Goal: Task Accomplishment & Management: Manage account settings

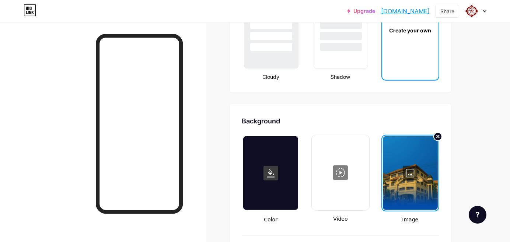
scroll to position [860, 0]
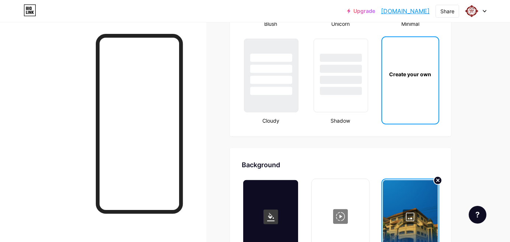
click at [435, 178] on circle at bounding box center [437, 180] width 9 height 9
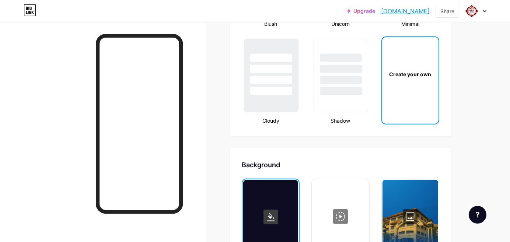
scroll to position [942, 0]
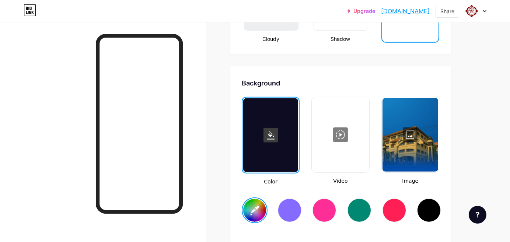
click at [405, 151] on div at bounding box center [411, 135] width 56 height 74
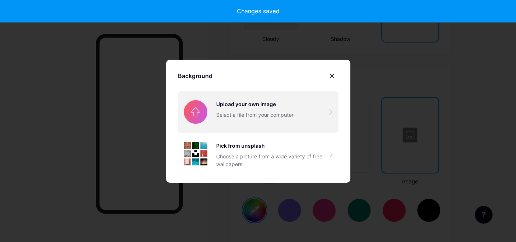
type input "#ffffff"
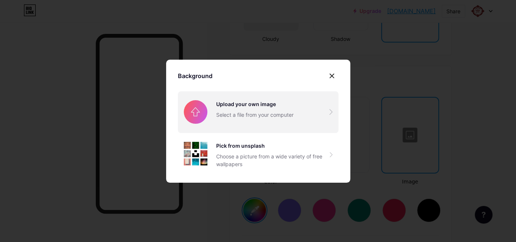
click at [265, 120] on input "file" at bounding box center [258, 111] width 161 height 41
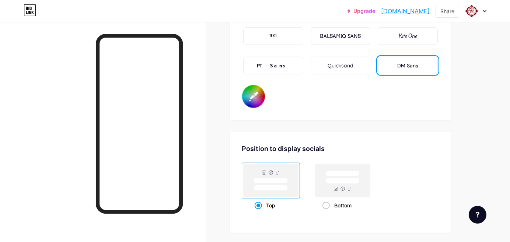
scroll to position [1269, 0]
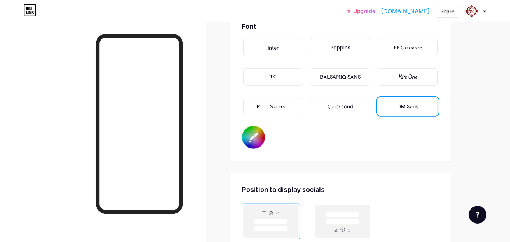
click at [348, 69] on div "BALSAMIQ SANS" at bounding box center [341, 77] width 60 height 18
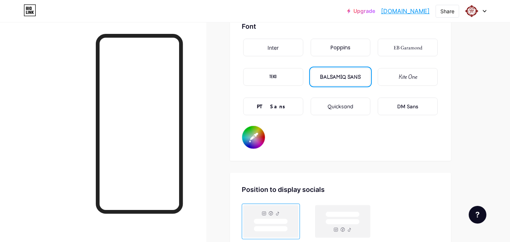
click at [253, 136] on input "#000000" at bounding box center [253, 137] width 23 height 23
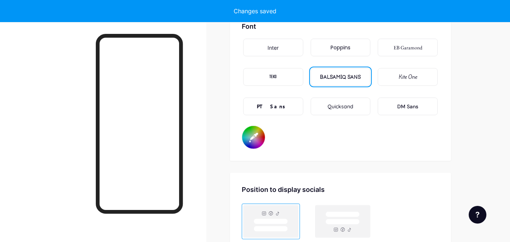
click at [359, 187] on div "Position to display socials" at bounding box center [341, 190] width 198 height 10
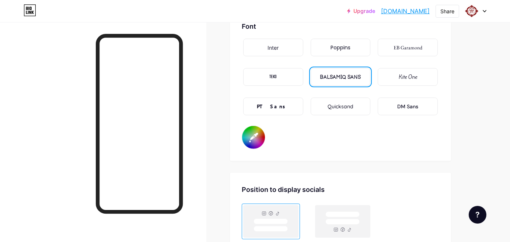
click at [247, 137] on input "#006cb1" at bounding box center [253, 137] width 23 height 23
click at [308, 128] on div "Font Inter Poppins EB Garamond TEKO BALSAMIQ SANS Kite One PT Sans Quicksand DM…" at bounding box center [341, 85] width 198 height 128
click at [253, 135] on input "#000000" at bounding box center [253, 137] width 23 height 23
type input "#ffffff"
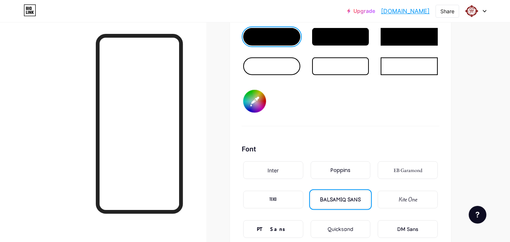
scroll to position [1106, 0]
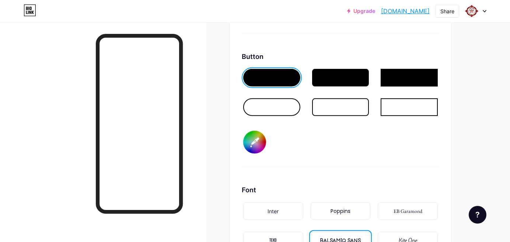
click at [277, 108] on div at bounding box center [271, 107] width 57 height 18
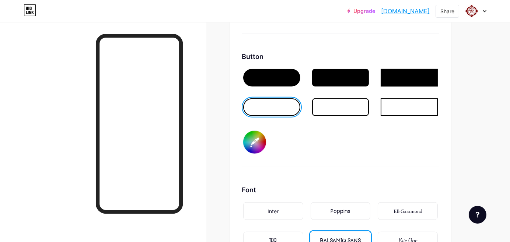
click at [316, 107] on div at bounding box center [340, 107] width 57 height 18
click at [382, 111] on div at bounding box center [409, 107] width 57 height 18
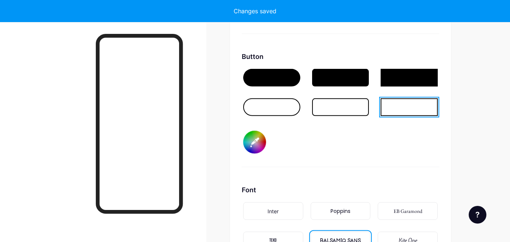
click at [401, 77] on div at bounding box center [409, 78] width 57 height 18
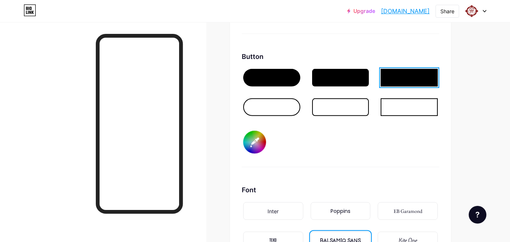
click at [271, 78] on div at bounding box center [271, 78] width 57 height 18
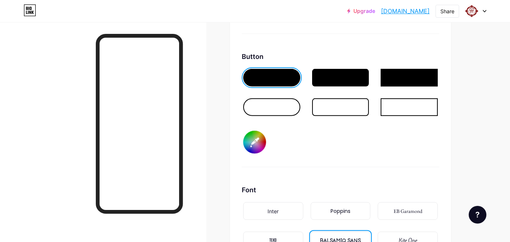
click at [328, 79] on div at bounding box center [340, 78] width 57 height 18
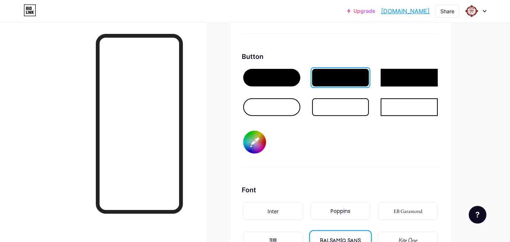
click at [275, 82] on div at bounding box center [271, 78] width 57 height 18
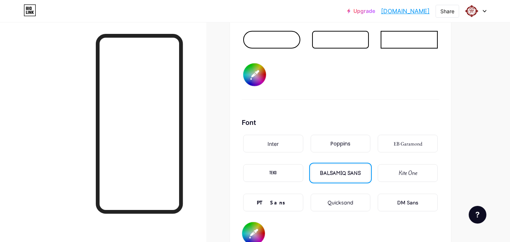
scroll to position [1187, 0]
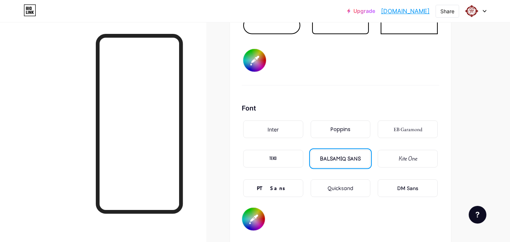
click at [285, 180] on div "PT Sans" at bounding box center [273, 188] width 60 height 18
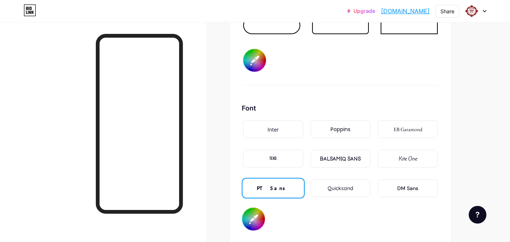
click at [281, 155] on div "TEKO" at bounding box center [273, 159] width 60 height 18
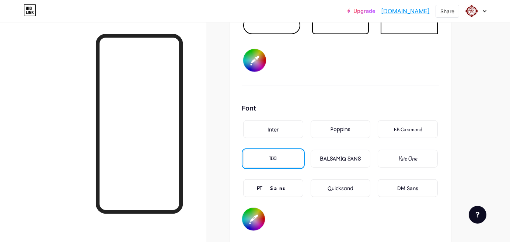
click at [395, 182] on div "DM Sans" at bounding box center [408, 188] width 60 height 18
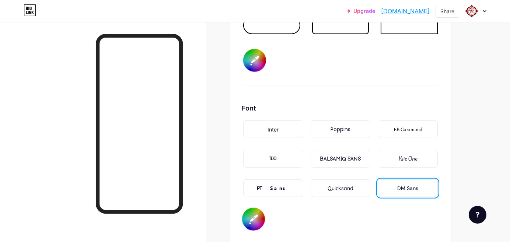
click at [348, 186] on div "Quicksand" at bounding box center [341, 189] width 26 height 8
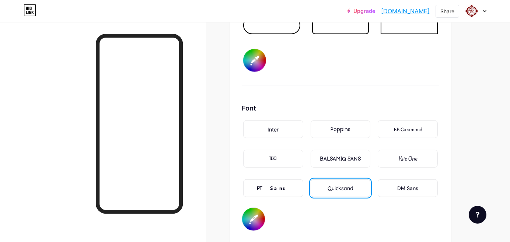
click at [335, 126] on div "Poppins" at bounding box center [341, 130] width 20 height 8
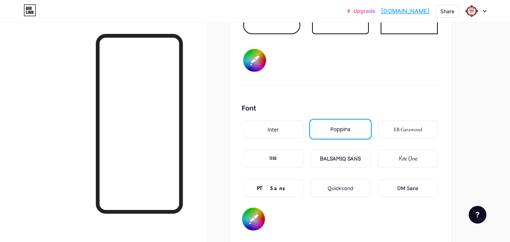
click at [257, 127] on div "Inter" at bounding box center [273, 130] width 60 height 18
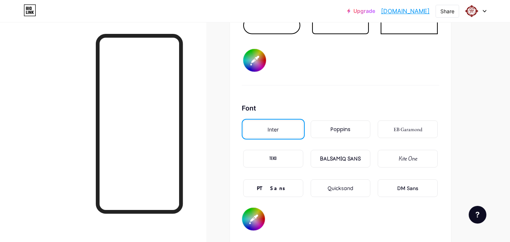
click at [401, 127] on div "EB Garamond" at bounding box center [408, 130] width 29 height 8
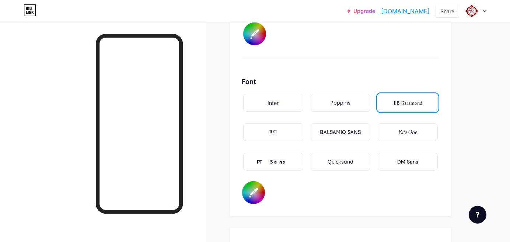
scroll to position [1228, 0]
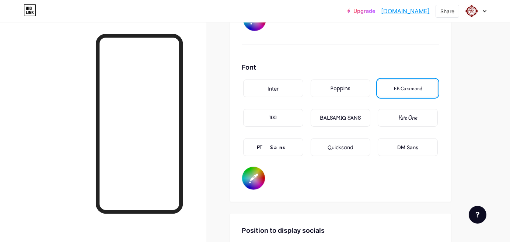
click at [412, 148] on div "DM Sans" at bounding box center [407, 148] width 21 height 8
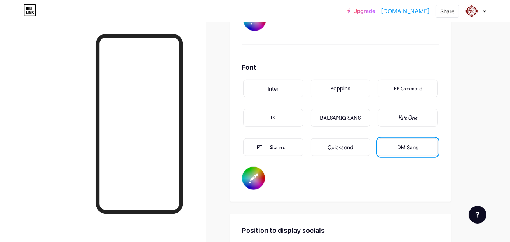
click at [272, 93] on div "Inter" at bounding box center [273, 89] width 60 height 18
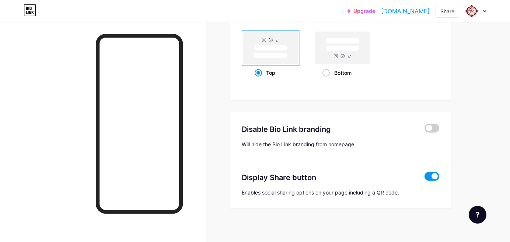
scroll to position [1444, 0]
click at [430, 173] on span at bounding box center [432, 175] width 15 height 9
click at [425, 178] on input "checkbox" at bounding box center [425, 178] width 0 height 0
click at [430, 173] on span at bounding box center [432, 175] width 15 height 9
click at [425, 178] on input "checkbox" at bounding box center [425, 178] width 0 height 0
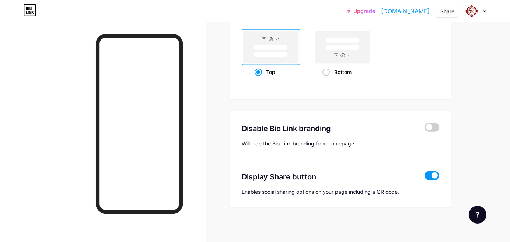
click at [435, 174] on span at bounding box center [432, 175] width 15 height 9
click at [425, 178] on input "checkbox" at bounding box center [425, 178] width 0 height 0
click at [434, 125] on span at bounding box center [432, 127] width 15 height 9
click at [425, 129] on input "checkbox" at bounding box center [425, 129] width 0 height 0
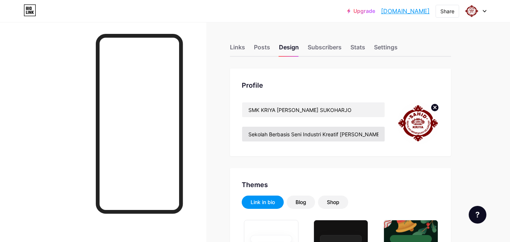
type input "#e0f542"
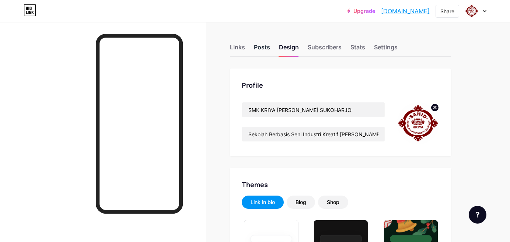
click at [265, 48] on div "Posts" at bounding box center [262, 49] width 16 height 13
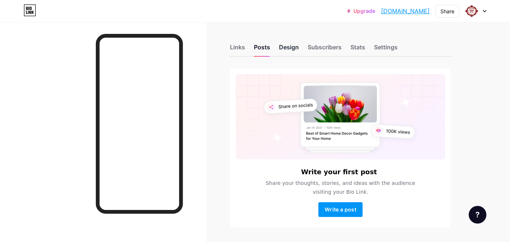
click at [281, 46] on div "Design" at bounding box center [289, 49] width 20 height 13
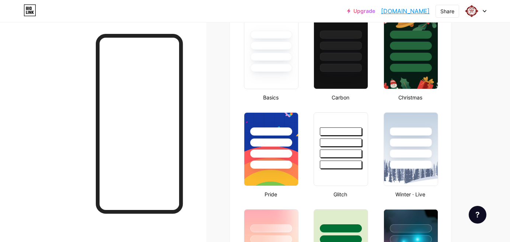
type input "#e0f542"
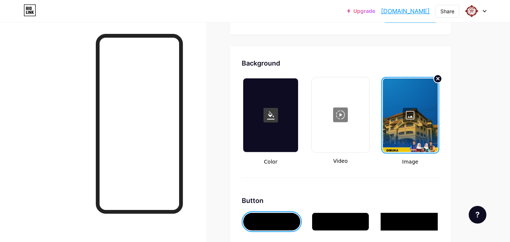
scroll to position [983, 0]
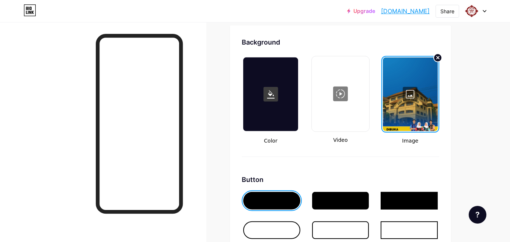
click at [391, 90] on div at bounding box center [410, 94] width 55 height 74
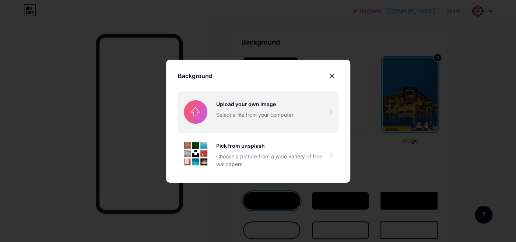
click at [262, 113] on input "file" at bounding box center [258, 111] width 161 height 41
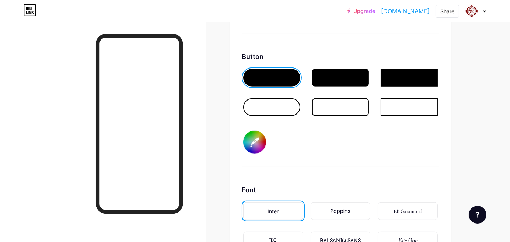
scroll to position [942, 0]
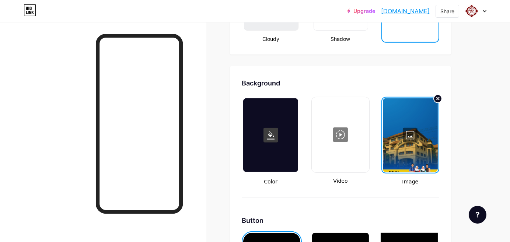
click at [394, 13] on link "[DOMAIN_NAME]" at bounding box center [405, 11] width 49 height 9
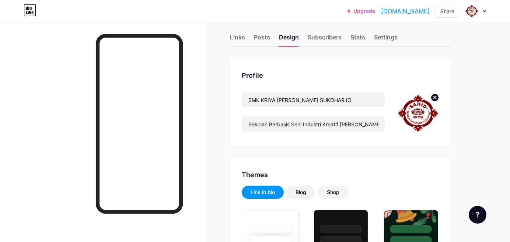
scroll to position [0, 0]
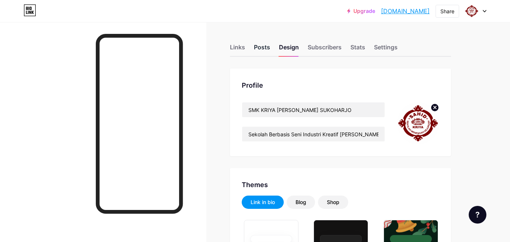
click at [265, 48] on div "Posts" at bounding box center [262, 49] width 16 height 13
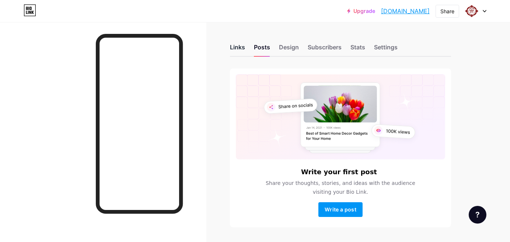
click at [241, 48] on div "Links" at bounding box center [237, 49] width 15 height 13
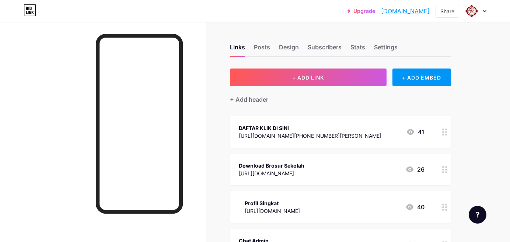
click at [403, 33] on div "Links Posts Design Subscribers Stats Settings" at bounding box center [340, 44] width 221 height 26
click at [415, 13] on link "[DOMAIN_NAME]" at bounding box center [405, 11] width 49 height 9
click at [446, 13] on div "Share" at bounding box center [447, 11] width 14 height 8
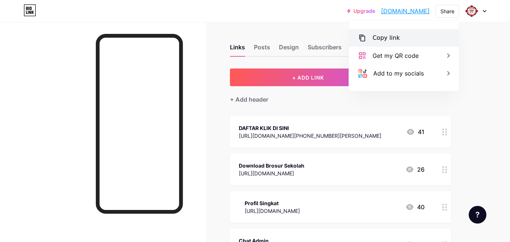
click at [384, 43] on div "Copy link" at bounding box center [404, 38] width 110 height 18
click at [392, 39] on div "Copy link" at bounding box center [386, 38] width 27 height 9
click at [361, 37] on icon at bounding box center [362, 38] width 6 height 7
click at [385, 37] on div "Copied" at bounding box center [383, 38] width 21 height 9
click at [400, 38] on div "Copy link" at bounding box center [404, 38] width 110 height 18
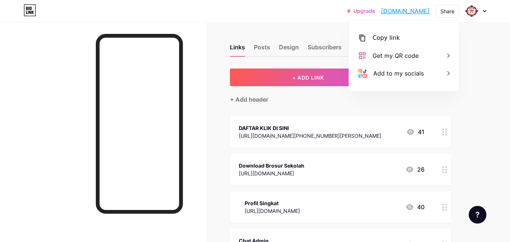
click at [241, 17] on div "Upgrade smkkriyasahid.b... [DOMAIN_NAME] Share Copy link [DOMAIN_NAME] Get my Q…" at bounding box center [255, 10] width 510 height 13
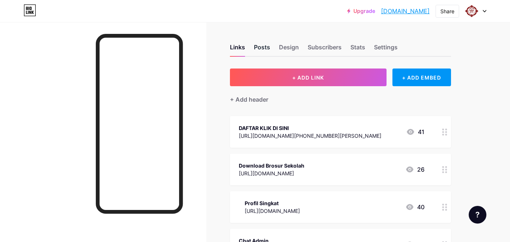
click at [259, 46] on div "Posts" at bounding box center [262, 49] width 16 height 13
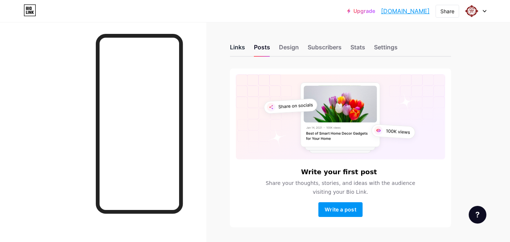
click at [236, 46] on div "Links" at bounding box center [237, 49] width 15 height 13
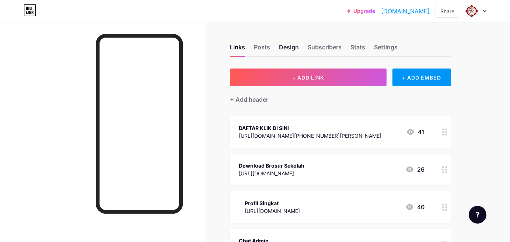
click at [285, 47] on div "Design" at bounding box center [289, 49] width 20 height 13
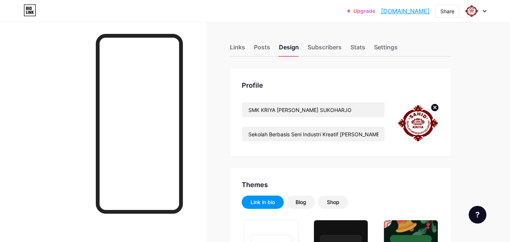
type input "#e0f542"
type input "#ffffff"
click at [237, 45] on div "Links" at bounding box center [237, 49] width 15 height 13
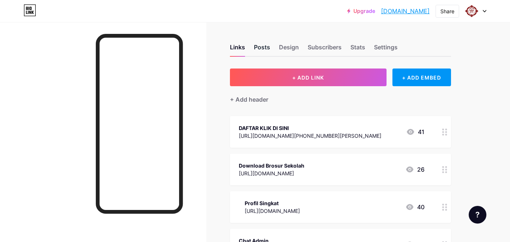
click at [264, 48] on div "Posts" at bounding box center [262, 49] width 16 height 13
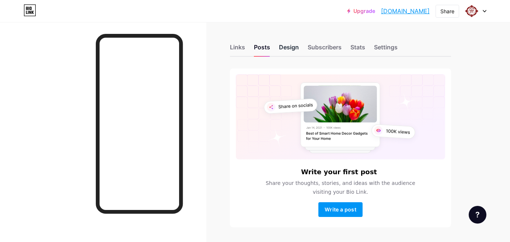
click at [284, 50] on div "Design" at bounding box center [289, 49] width 20 height 13
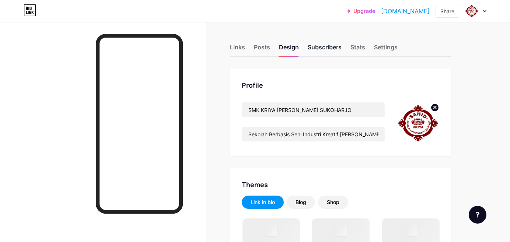
click at [327, 49] on div "Subscribers" at bounding box center [325, 49] width 34 height 13
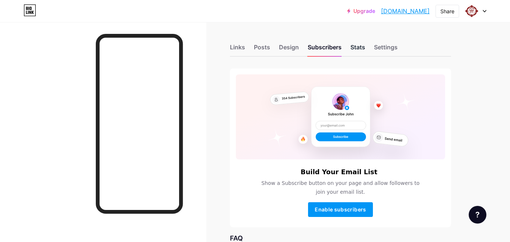
click at [363, 49] on div "Stats" at bounding box center [357, 49] width 15 height 13
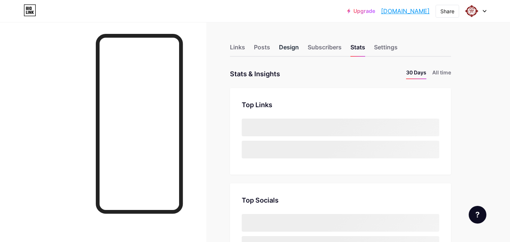
click at [284, 47] on div "Design" at bounding box center [289, 49] width 20 height 13
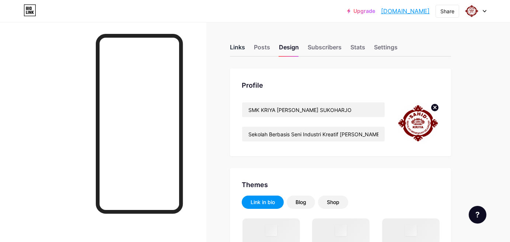
click at [232, 48] on div "Links" at bounding box center [237, 49] width 15 height 13
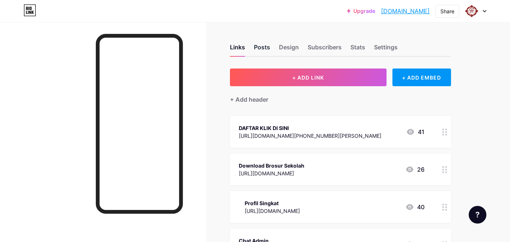
click at [256, 43] on div "Posts" at bounding box center [262, 49] width 16 height 13
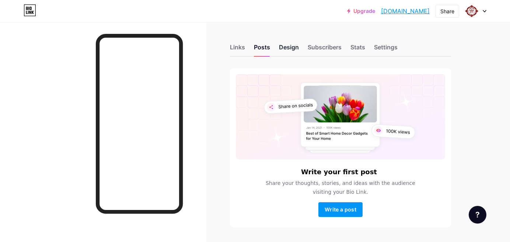
click at [283, 53] on div "Design" at bounding box center [289, 49] width 20 height 13
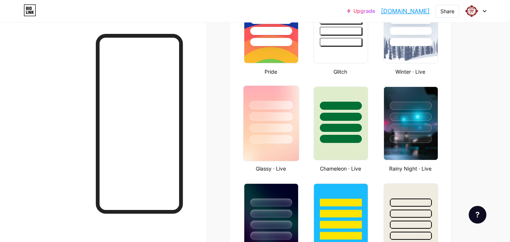
type input "#e0f542"
type input "#ffffff"
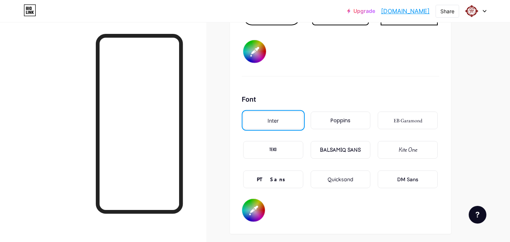
scroll to position [1147, 0]
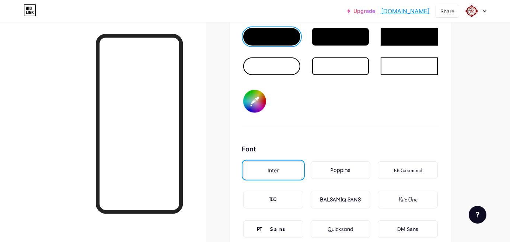
click at [250, 99] on input "#e0f542" at bounding box center [254, 101] width 23 height 23
type input "#efc93a"
type input "#ffffff"
type input "#efc93a"
click at [341, 98] on div "Button #efc93a" at bounding box center [341, 69] width 198 height 116
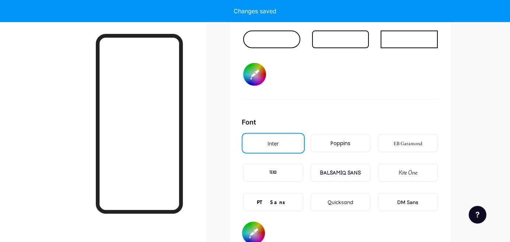
scroll to position [1187, 0]
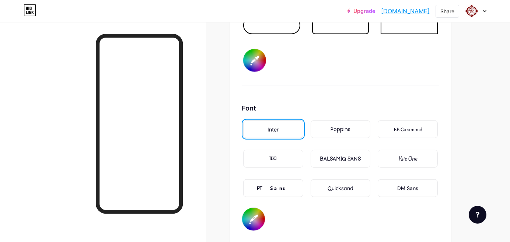
click at [328, 127] on div "Poppins" at bounding box center [341, 130] width 60 height 18
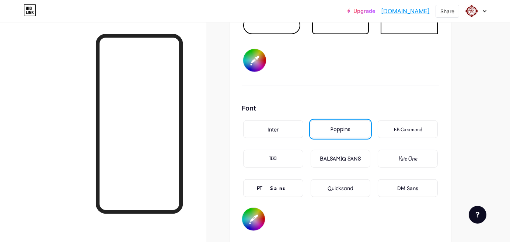
click at [273, 158] on div "TEKO" at bounding box center [272, 159] width 7 height 8
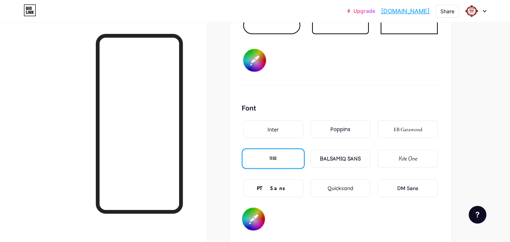
click at [332, 122] on div "Poppins" at bounding box center [341, 130] width 60 height 18
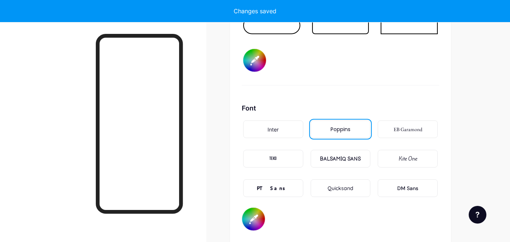
click at [338, 185] on div "Quicksand" at bounding box center [341, 189] width 26 height 8
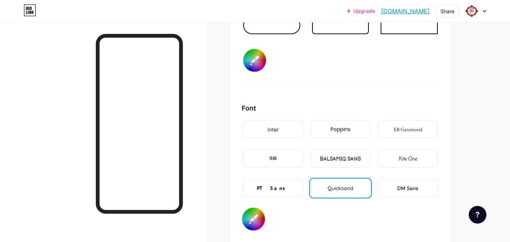
click at [348, 130] on div "Poppins" at bounding box center [341, 130] width 20 height 8
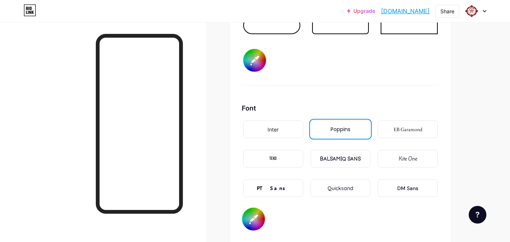
click at [347, 185] on div "Quicksand" at bounding box center [341, 189] width 26 height 8
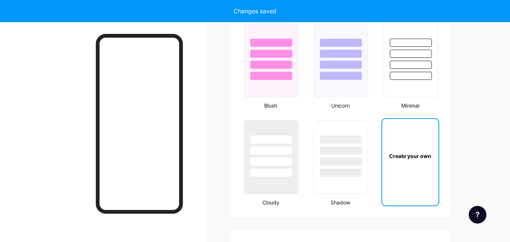
type input "#ffffff"
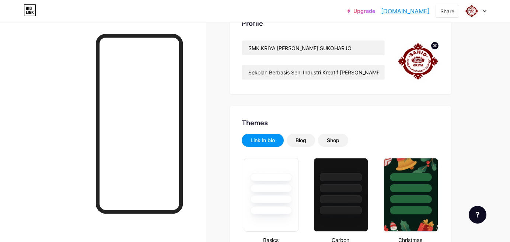
scroll to position [0, 0]
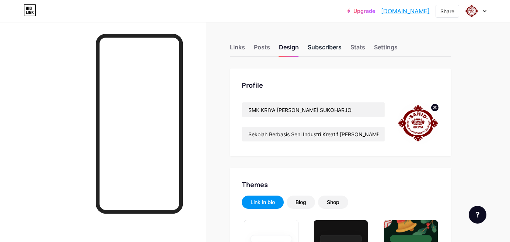
click at [317, 48] on div "Subscribers" at bounding box center [325, 49] width 34 height 13
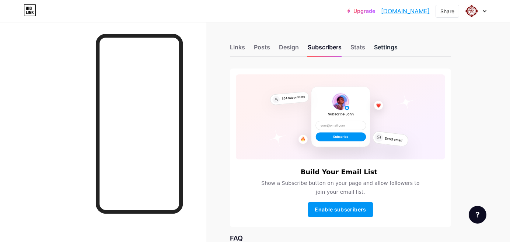
click at [381, 43] on div "Settings" at bounding box center [386, 49] width 24 height 13
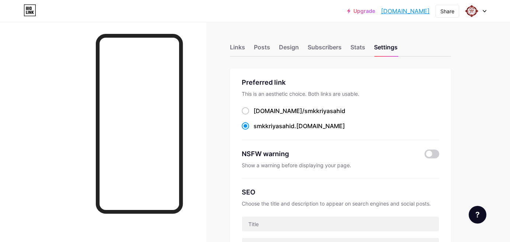
click at [311, 49] on div "Subscribers" at bounding box center [325, 49] width 34 height 13
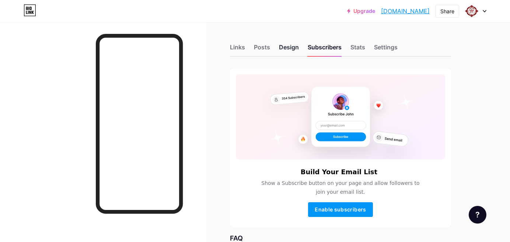
click at [288, 49] on div "Design" at bounding box center [289, 49] width 20 height 13
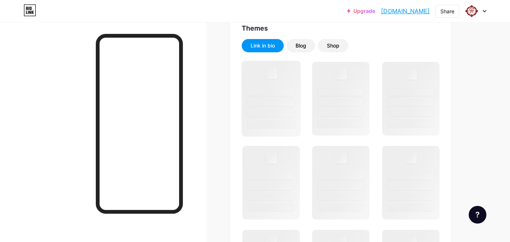
scroll to position [164, 0]
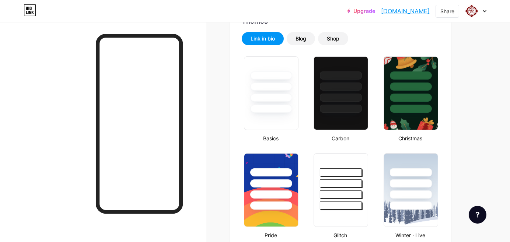
type input "#efc93a"
type input "#ffffff"
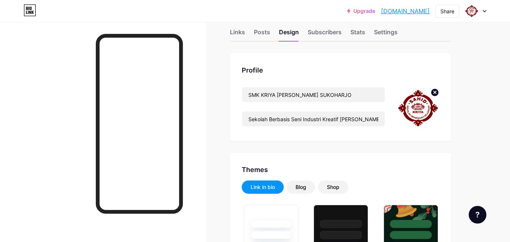
scroll to position [0, 0]
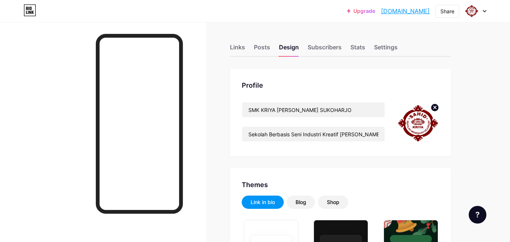
click at [251, 48] on div "Links Posts Design Subscribers Stats Settings" at bounding box center [340, 44] width 221 height 26
click at [261, 45] on div "Posts" at bounding box center [262, 49] width 16 height 13
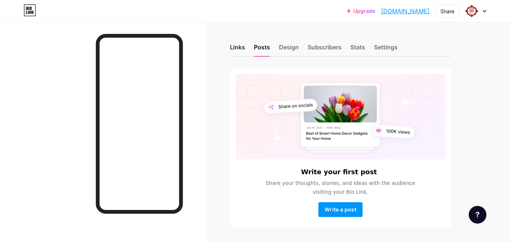
click at [235, 49] on div "Links" at bounding box center [237, 49] width 15 height 13
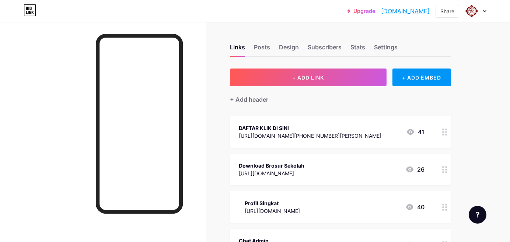
scroll to position [41, 0]
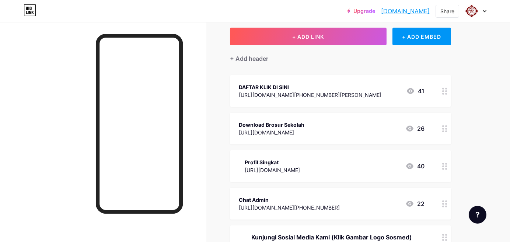
click at [448, 94] on div at bounding box center [445, 91] width 13 height 32
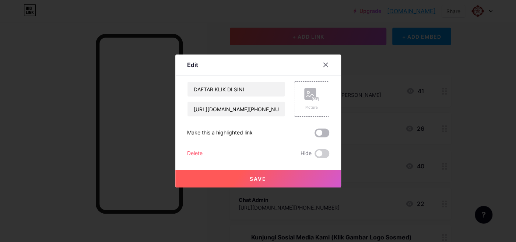
click at [317, 133] on span at bounding box center [322, 133] width 15 height 9
click at [315, 135] on input "checkbox" at bounding box center [315, 135] width 0 height 0
click at [263, 176] on span "Save" at bounding box center [258, 179] width 17 height 6
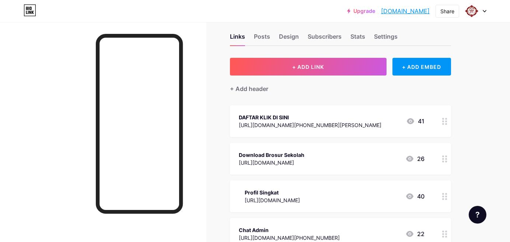
scroll to position [0, 0]
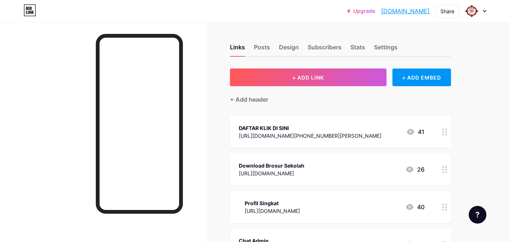
click at [442, 132] on icon at bounding box center [444, 132] width 5 height 7
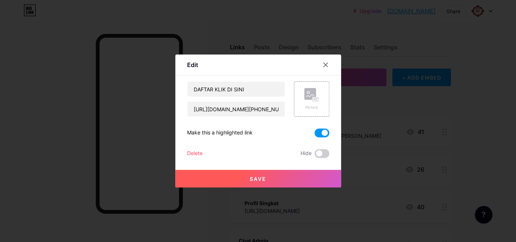
click at [314, 179] on button "Save" at bounding box center [258, 179] width 166 height 18
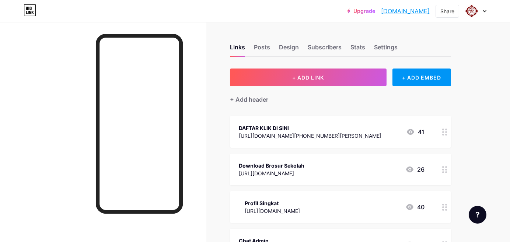
scroll to position [41, 0]
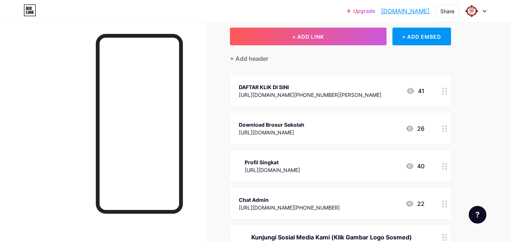
click at [447, 97] on div at bounding box center [445, 91] width 13 height 32
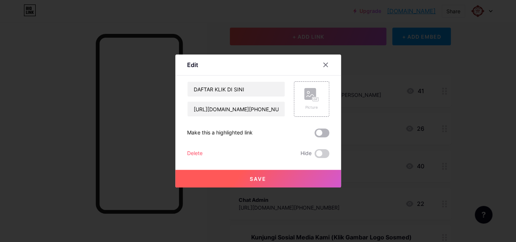
click at [322, 133] on span at bounding box center [322, 133] width 15 height 9
click at [315, 135] on input "checkbox" at bounding box center [315, 135] width 0 height 0
click at [259, 177] on span "Save" at bounding box center [258, 179] width 17 height 6
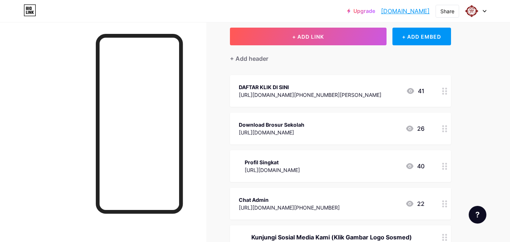
click at [254, 12] on div "Upgrade smkkriyasahid.b... [DOMAIN_NAME] Share Switch accounts [GEOGRAPHIC_DATA…" at bounding box center [255, 10] width 510 height 13
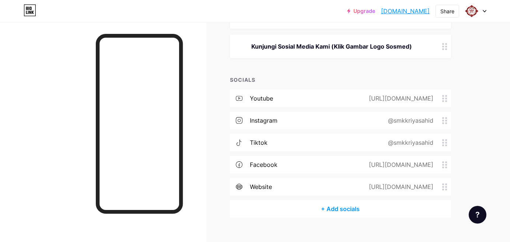
scroll to position [244, 0]
